Goal: Transaction & Acquisition: Purchase product/service

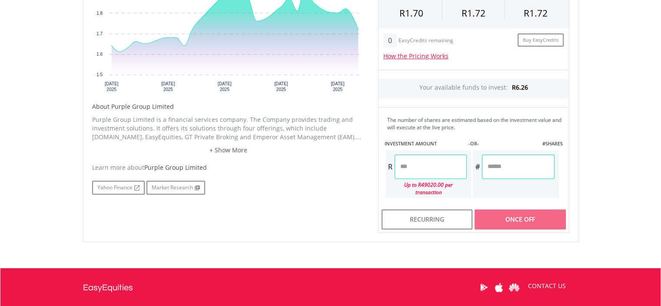
scroll to position [343, 0]
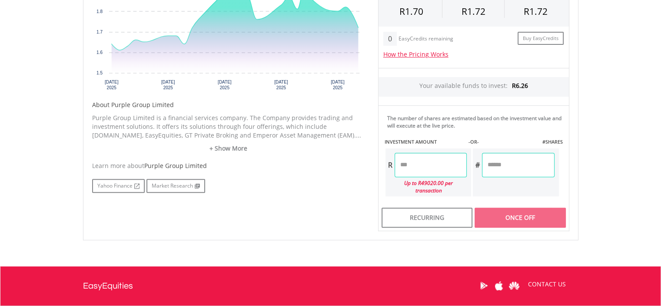
click at [497, 166] on input "number" at bounding box center [518, 165] width 72 height 24
type input "*"
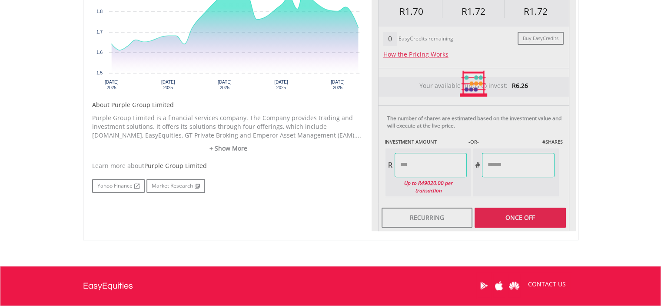
click at [512, 208] on div "Last Updated Price: 15-min. Delay* Price Update Cost: 2 Credits Request A Price…" at bounding box center [474, 84] width 204 height 295
type input "****"
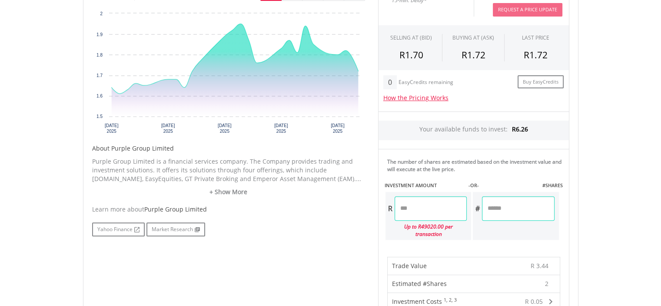
scroll to position [299, 0]
click at [505, 210] on input "*" at bounding box center [518, 208] width 72 height 24
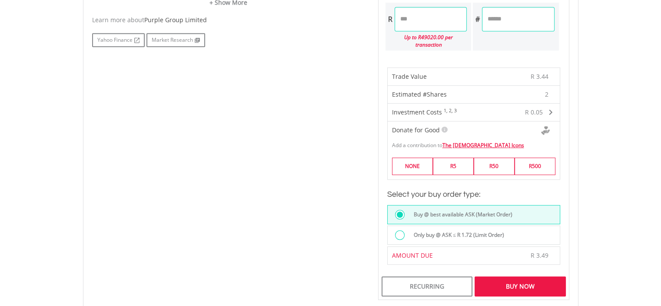
scroll to position [489, 0]
type input "*"
type input "****"
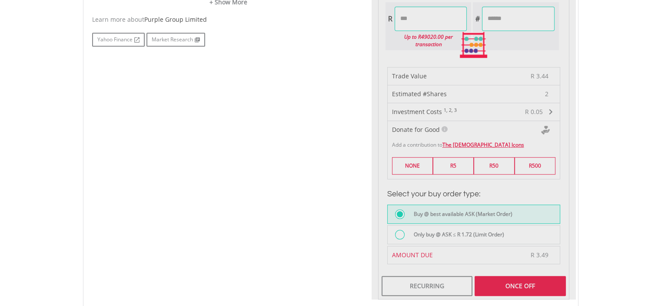
click at [511, 274] on div "Last Updated Price: 15-min. Delay* Price Update Cost: 2 Credits Request A Price…" at bounding box center [474, 44] width 204 height 509
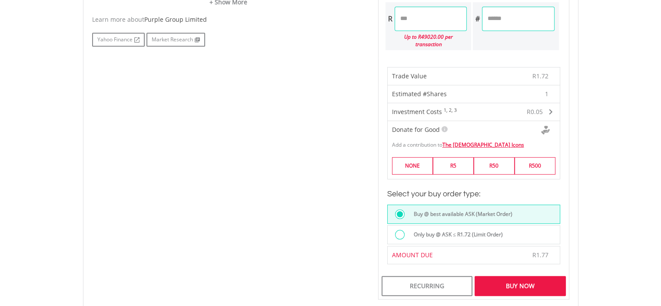
click at [497, 276] on div "Buy Now" at bounding box center [520, 286] width 91 height 20
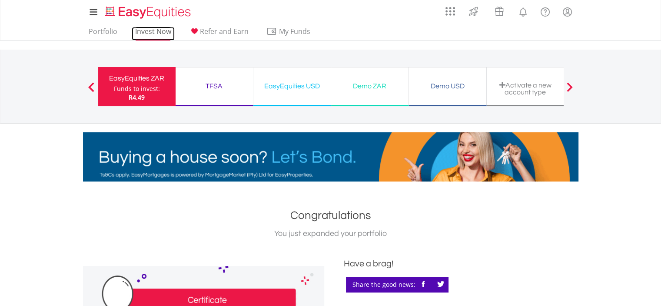
click at [151, 33] on link "Invest Now" at bounding box center [153, 33] width 43 height 13
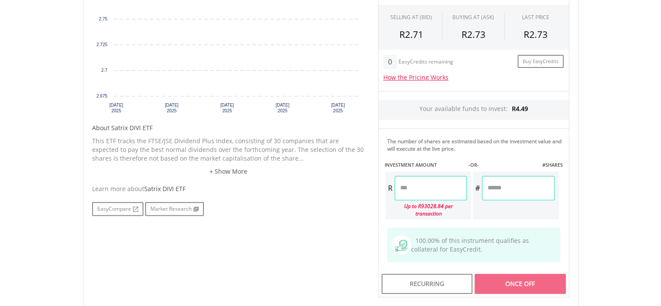
scroll to position [452, 0]
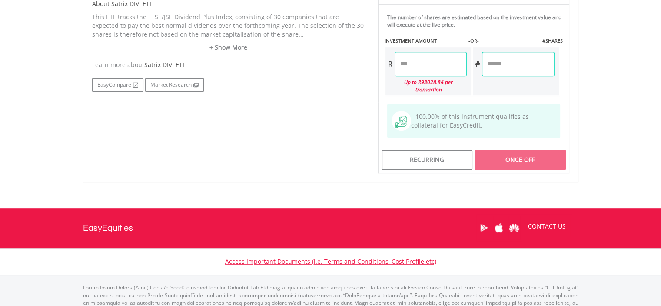
click at [521, 62] on input "number" at bounding box center [518, 64] width 72 height 24
type input "*"
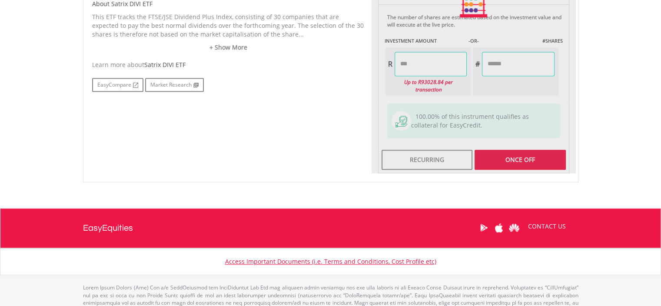
type input "****"
click at [511, 151] on div "Last Updated Price: 15-min. Delay* Price Update Cost: 2 Credits Request A Price…" at bounding box center [474, 5] width 204 height 338
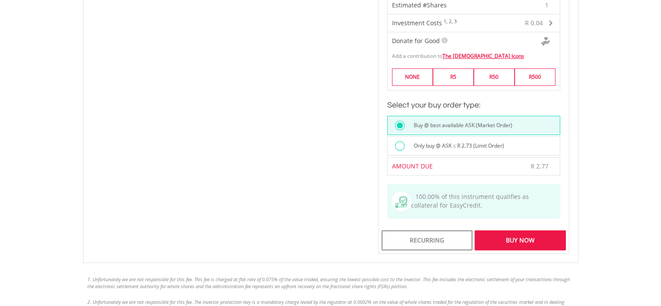
scroll to position [586, 0]
click at [521, 233] on div "Buy Now" at bounding box center [520, 240] width 91 height 20
